Goal: Find specific page/section: Find specific page/section

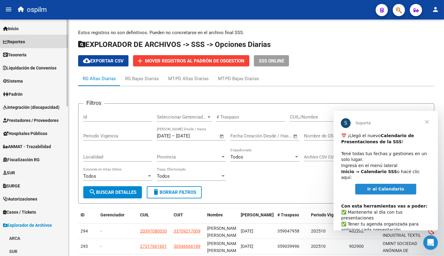
click at [25, 41] on span "Reportes" at bounding box center [14, 41] width 22 height 7
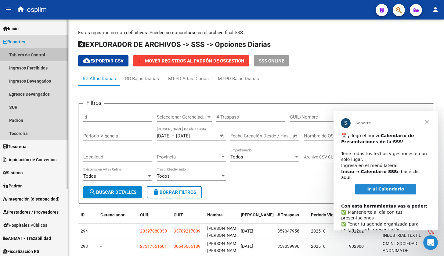
click at [28, 52] on link "Tablero de Control" at bounding box center [34, 54] width 68 height 13
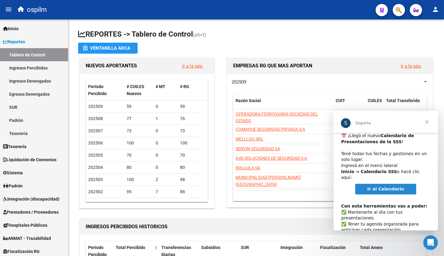
scroll to position [31, 0]
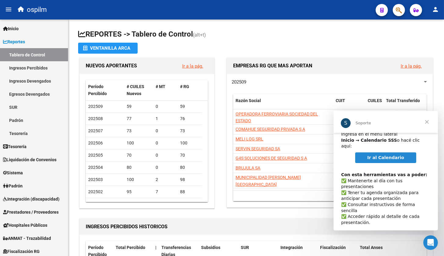
click at [424, 122] on span "Cerrar" at bounding box center [426, 122] width 22 height 22
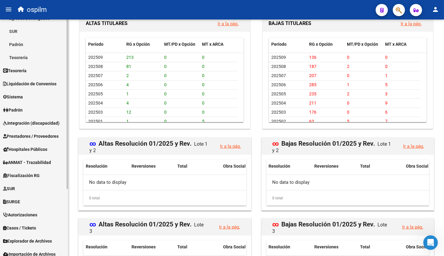
scroll to position [93, 0]
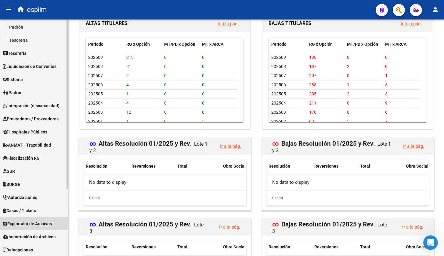
click at [32, 226] on span "Explorador de Archivos" at bounding box center [27, 223] width 49 height 7
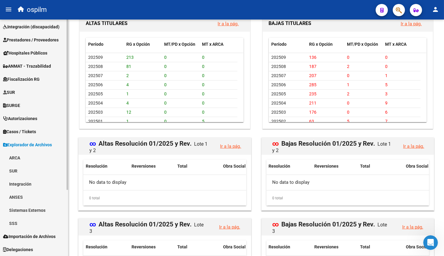
scroll to position [80, 0]
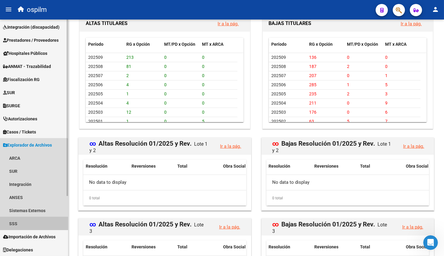
click at [30, 227] on link "SSS" at bounding box center [34, 223] width 68 height 13
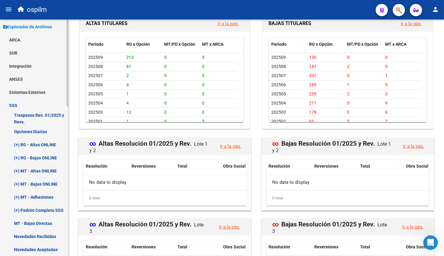
scroll to position [233, 0]
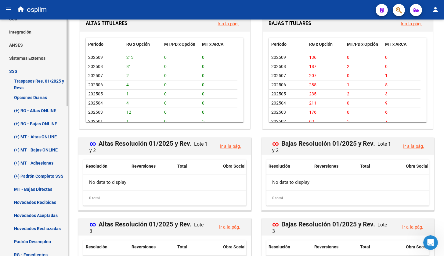
click at [24, 97] on link "Opciones Diarias" at bounding box center [34, 97] width 68 height 13
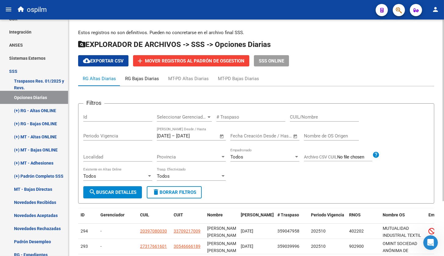
click at [151, 81] on div "RG Bajas Diarias" at bounding box center [142, 78] width 34 height 7
